Goal: Answer question/provide support

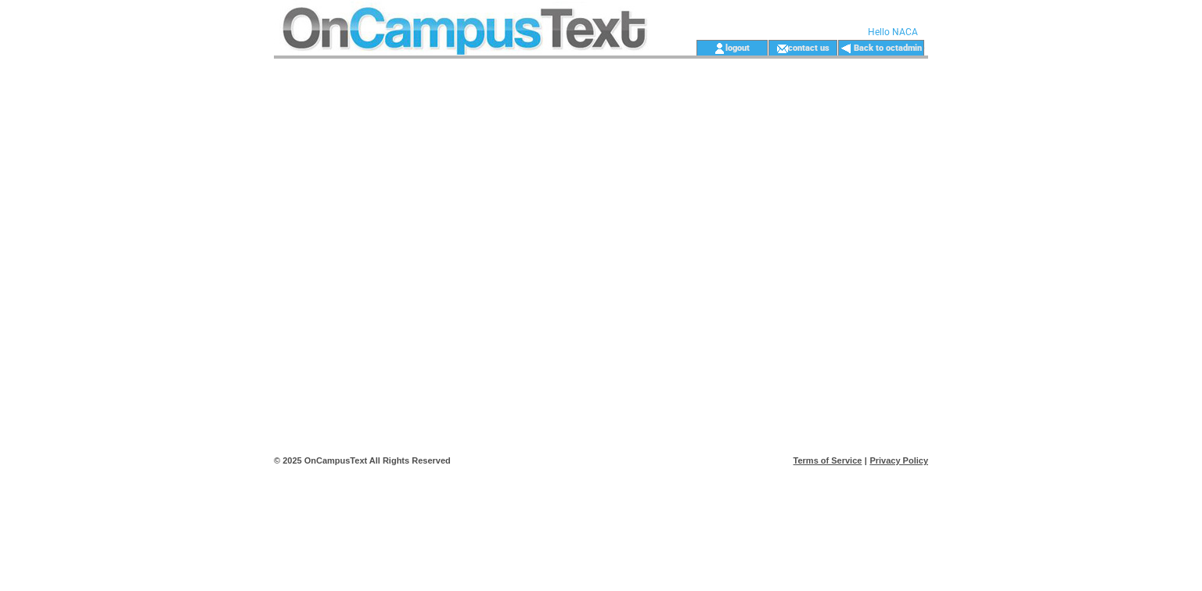
click at [559, 46] on td at bounding box center [463, 48] width 379 height 16
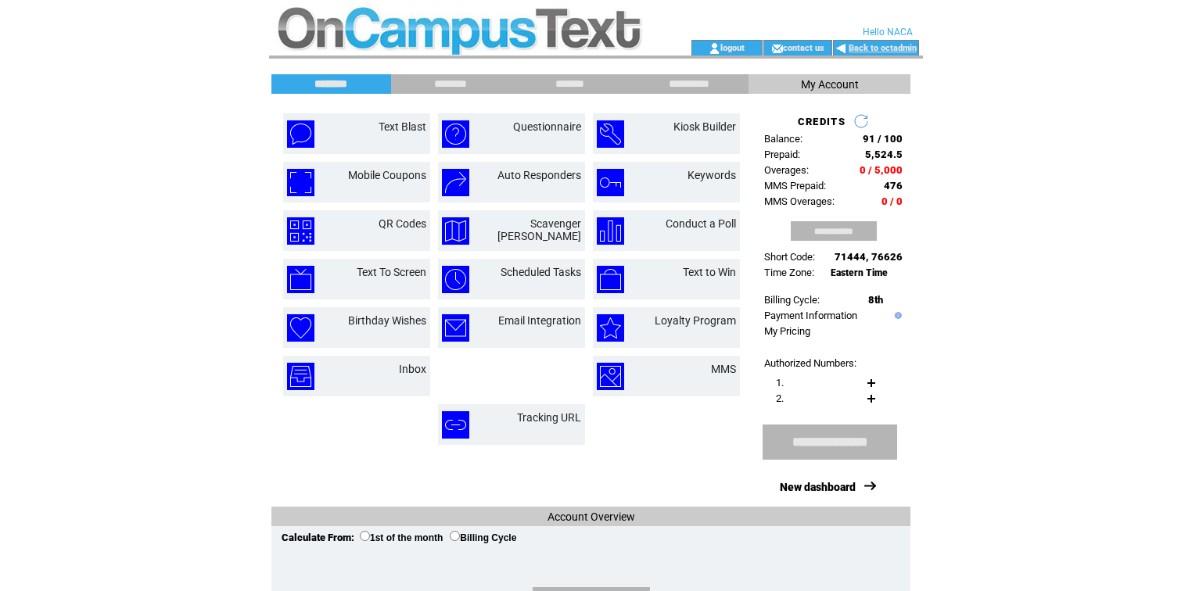
click at [884, 45] on link "Back to octadmin" at bounding box center [883, 48] width 68 height 10
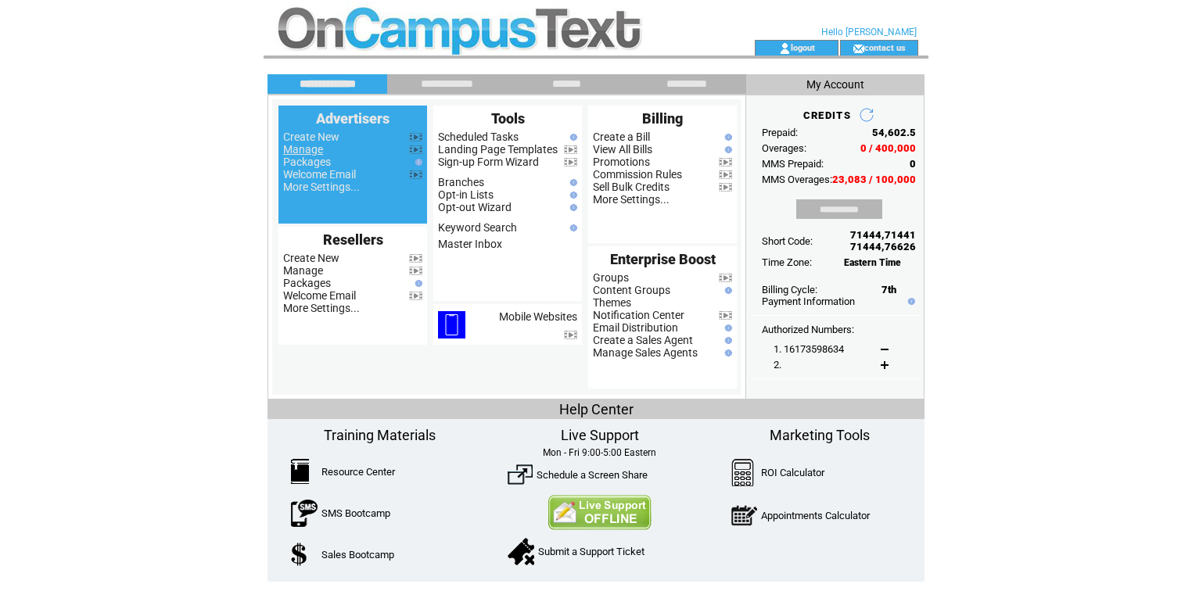
click at [286, 152] on link "Manage" at bounding box center [303, 149] width 40 height 13
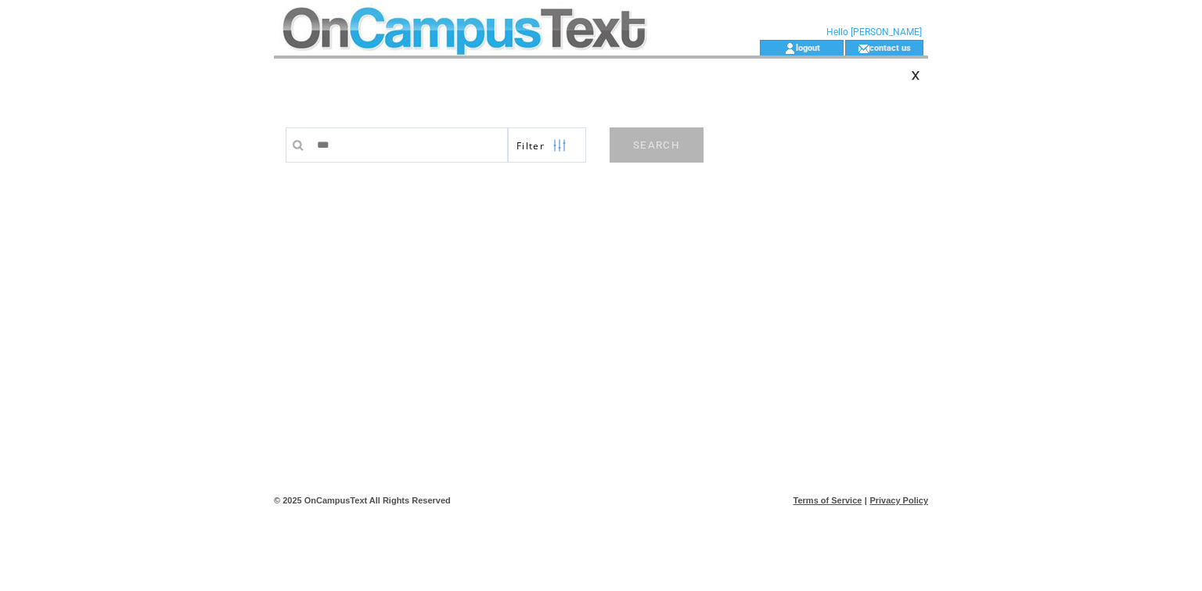
type input "*********"
click at [677, 151] on link "SEARCH" at bounding box center [656, 145] width 94 height 35
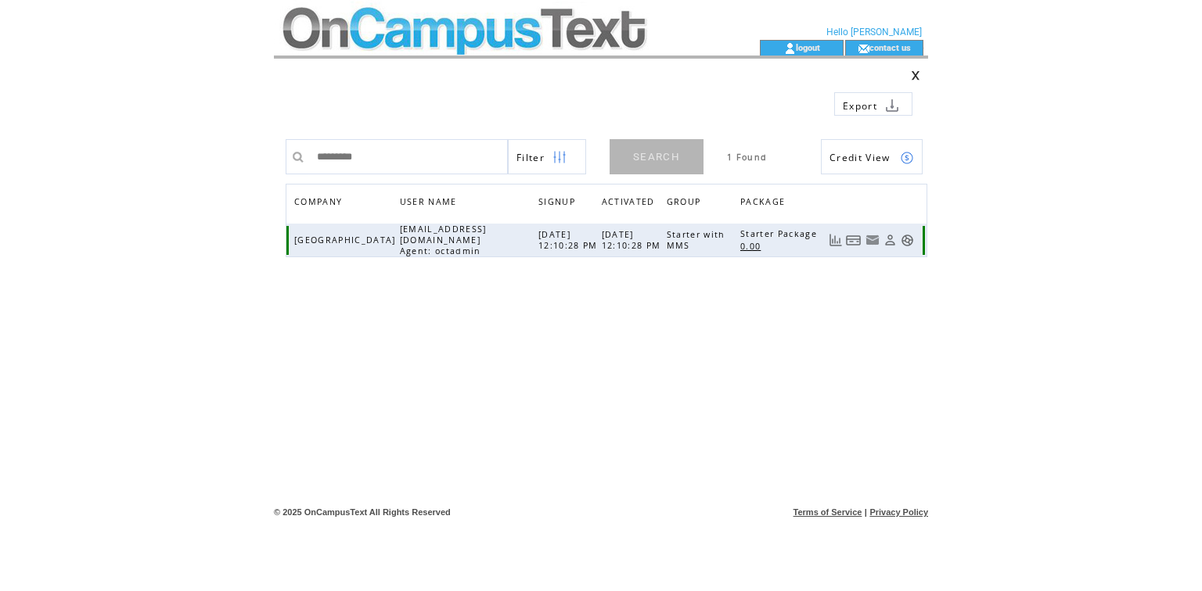
click at [909, 239] on link at bounding box center [906, 240] width 13 height 13
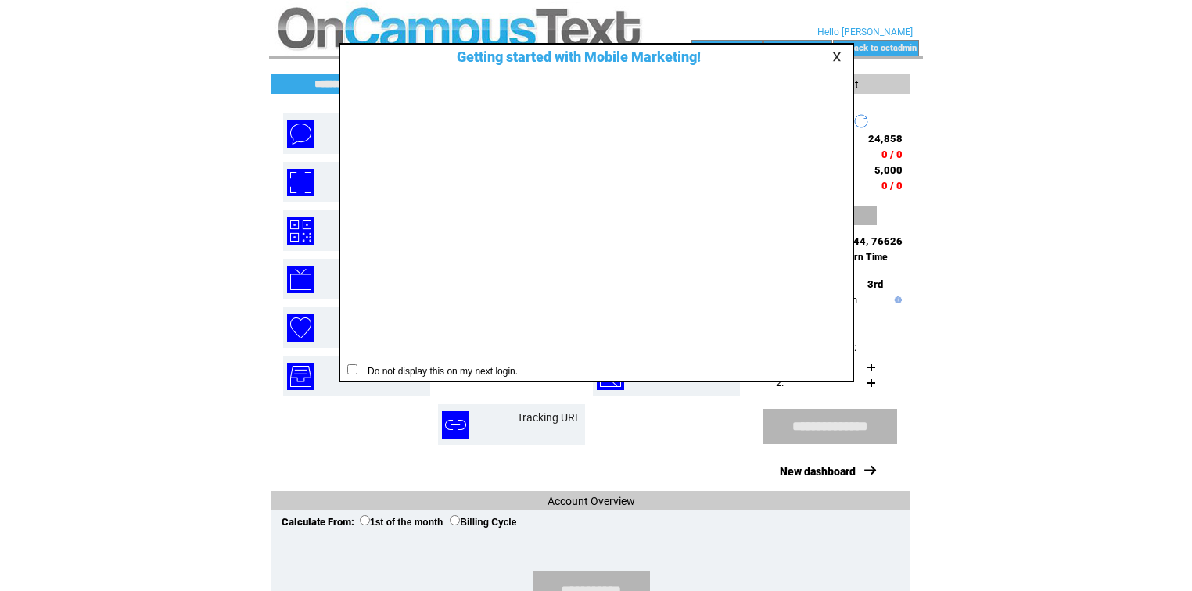
click at [836, 59] on link at bounding box center [839, 57] width 14 height 10
